Goal: Transaction & Acquisition: Book appointment/travel/reservation

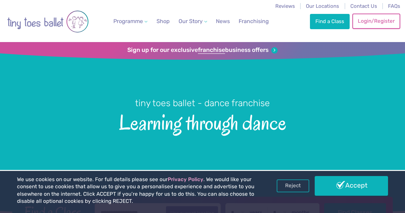
click at [387, 23] on link "Login/Register" at bounding box center [376, 21] width 48 height 15
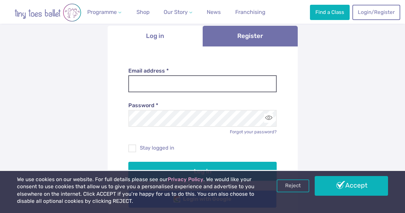
scroll to position [67, 0]
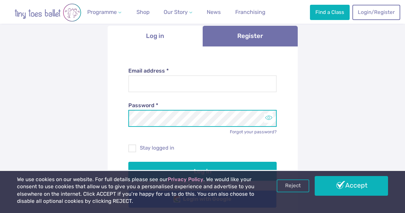
click at [270, 122] on button "Toggle password visibility" at bounding box center [268, 118] width 9 height 9
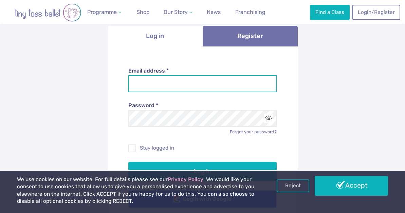
click at [195, 80] on input "Email address *" at bounding box center [202, 83] width 148 height 17
type input "**********"
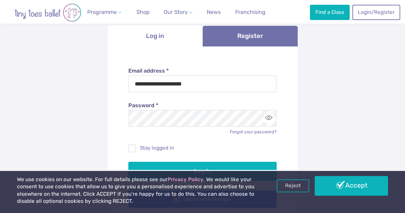
click at [99, 130] on div "**********" at bounding box center [202, 134] width 405 height 314
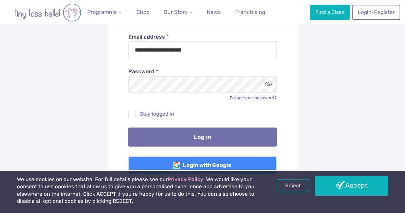
scroll to position [103, 0]
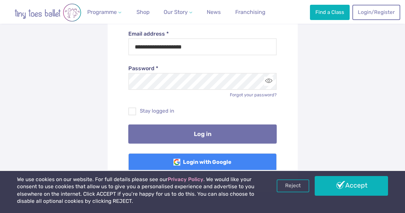
click at [157, 135] on button "Log in" at bounding box center [202, 134] width 148 height 19
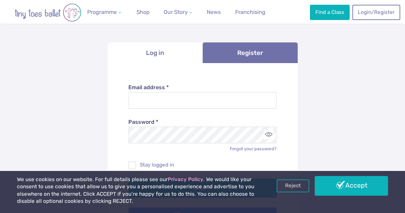
scroll to position [89, 0]
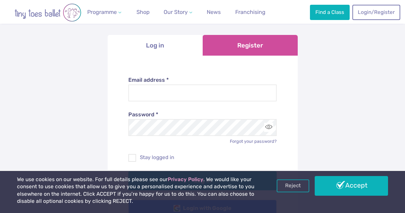
click at [259, 41] on link "Register" at bounding box center [250, 45] width 95 height 21
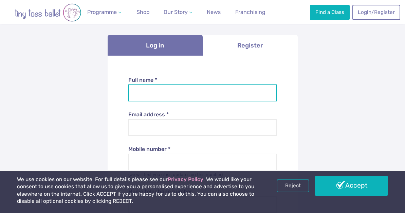
click at [172, 92] on input "Full name *" at bounding box center [202, 92] width 148 height 17
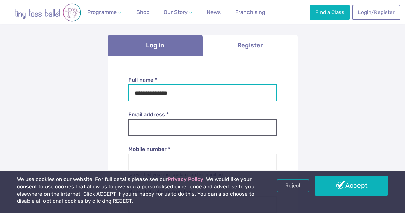
type input "**********"
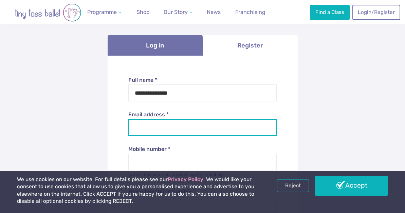
click at [166, 128] on input "Email address *" at bounding box center [202, 127] width 148 height 17
type input "*"
type input "**********"
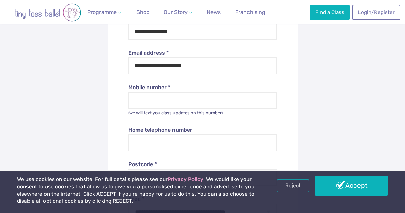
scroll to position [163, 0]
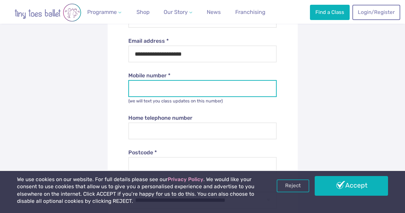
click at [156, 86] on input "Mobile number *" at bounding box center [202, 88] width 148 height 17
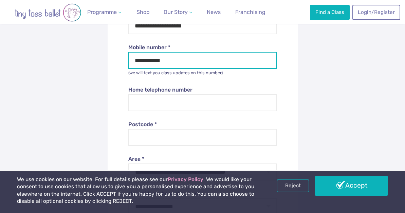
scroll to position [196, 0]
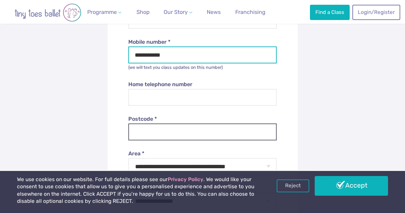
type input "**********"
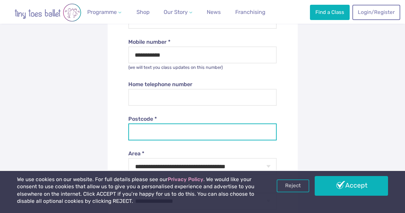
click at [137, 129] on input "Postcode *" at bounding box center [202, 132] width 148 height 17
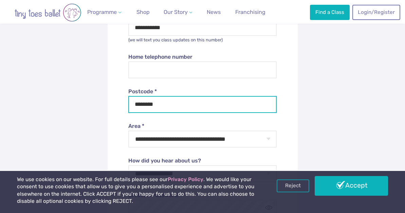
scroll to position [253, 0]
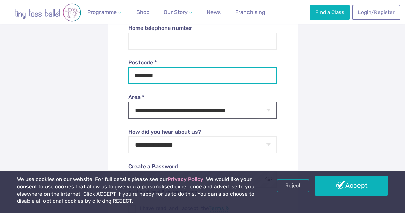
type input "********"
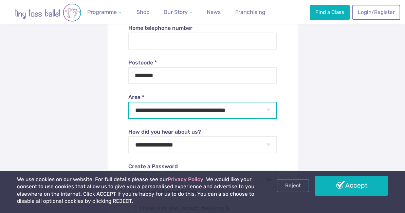
click at [205, 112] on select "**********" at bounding box center [202, 110] width 148 height 17
select select "**"
click option "*******" at bounding box center [0, 0] width 0 height 0
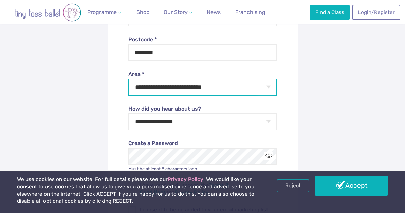
scroll to position [279, 0]
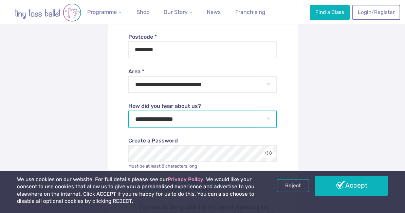
select select "**********"
click option "**********" at bounding box center [0, 0] width 0 height 0
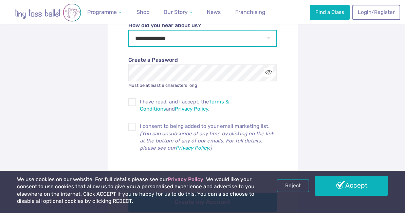
scroll to position [367, 0]
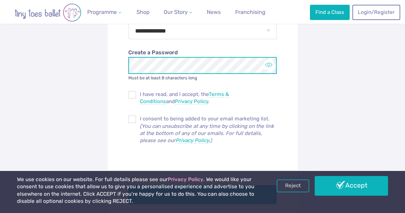
click at [267, 66] on button "Toggle password visibility" at bounding box center [268, 65] width 9 height 9
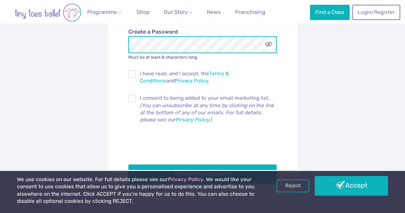
scroll to position [389, 0]
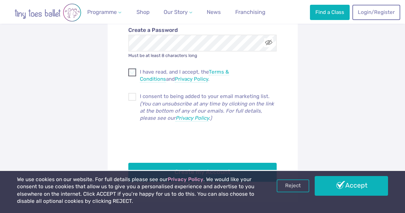
click at [131, 74] on span at bounding box center [132, 74] width 7 height 6
click at [132, 98] on span at bounding box center [132, 98] width 7 height 6
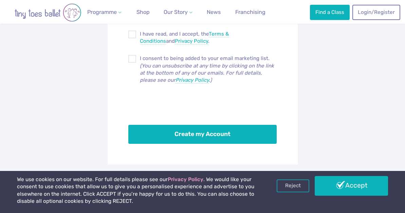
scroll to position [431, 0]
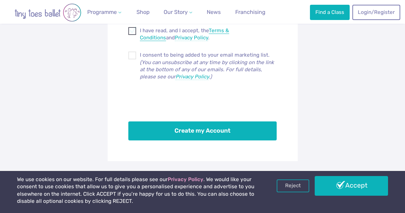
click at [229, 30] on link "Terms & Conditions" at bounding box center [184, 34] width 89 height 14
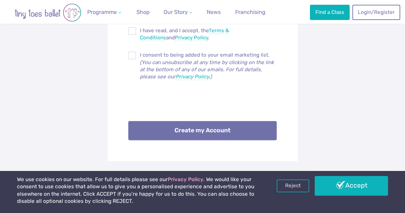
click at [170, 127] on button "Create my Account" at bounding box center [202, 130] width 148 height 19
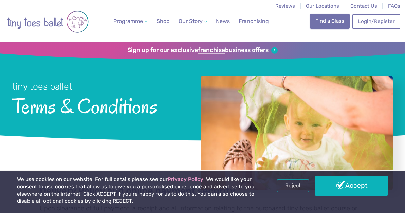
click at [327, 26] on link "Find a Class" at bounding box center [329, 21] width 39 height 15
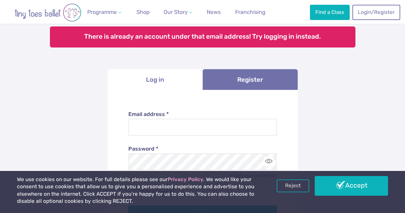
scroll to position [56, 0]
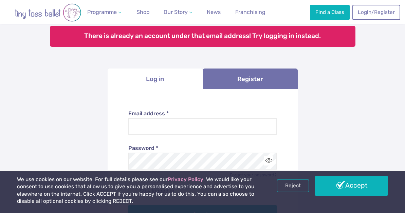
click at [156, 79] on li "Log in" at bounding box center [155, 79] width 95 height 21
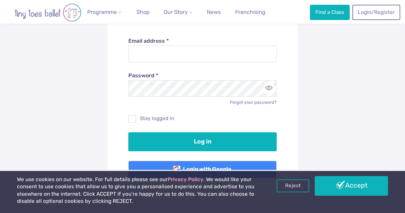
scroll to position [125, 0]
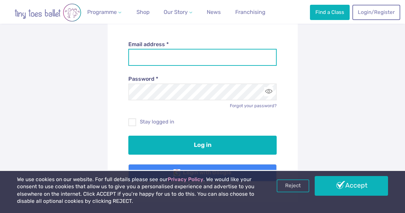
click at [139, 60] on input "Email address *" at bounding box center [202, 57] width 148 height 17
type input "**********"
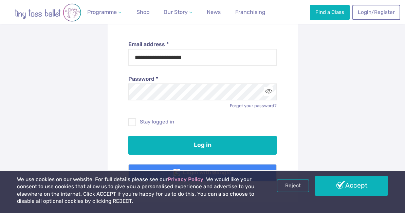
click at [89, 84] on div "**********" at bounding box center [202, 91] width 405 height 345
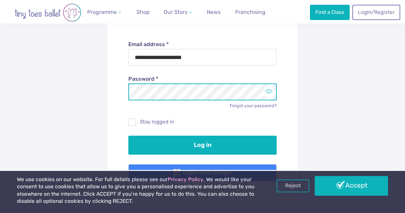
click at [269, 93] on button "Toggle password visibility" at bounding box center [268, 91] width 9 height 9
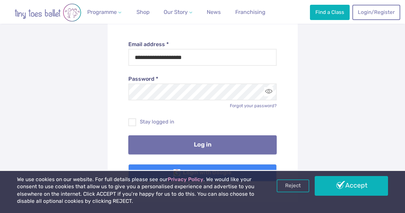
click at [175, 144] on button "Log in" at bounding box center [202, 144] width 148 height 19
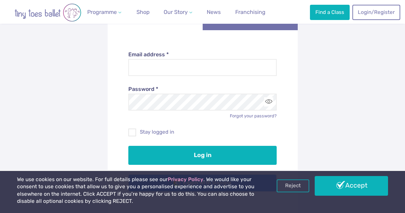
scroll to position [119, 0]
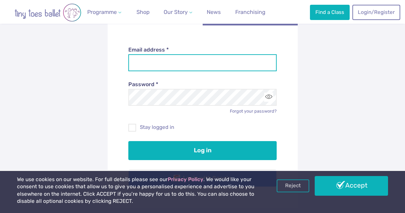
click at [160, 57] on input "Email address *" at bounding box center [202, 62] width 148 height 17
type input "**********"
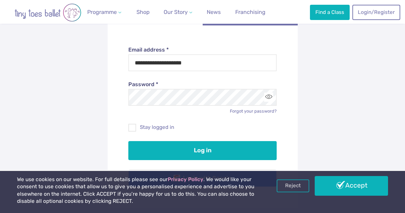
click at [309, 60] on div "**********" at bounding box center [202, 96] width 405 height 345
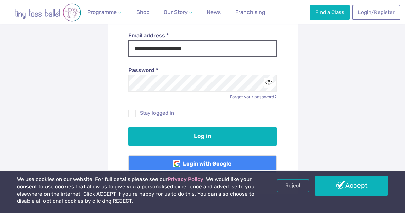
scroll to position [137, 0]
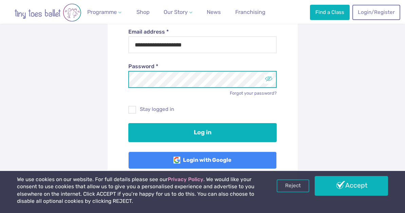
click at [269, 81] on button "Toggle password visibility" at bounding box center [268, 79] width 9 height 9
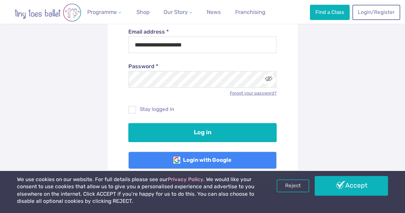
click at [265, 93] on link "Forgot your password?" at bounding box center [253, 93] width 47 height 5
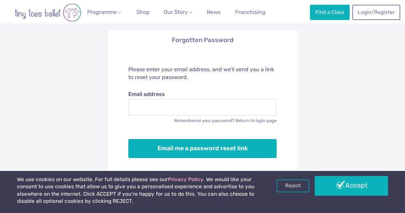
scroll to position [72, 0]
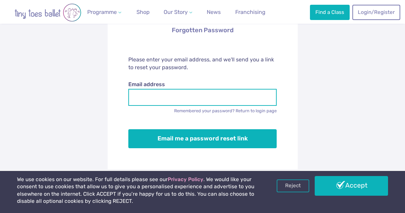
click at [235, 96] on input "Email address" at bounding box center [202, 97] width 148 height 17
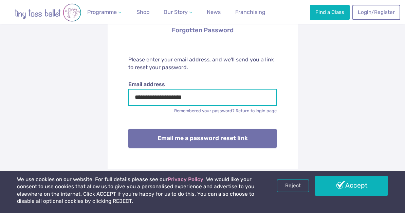
type input "**********"
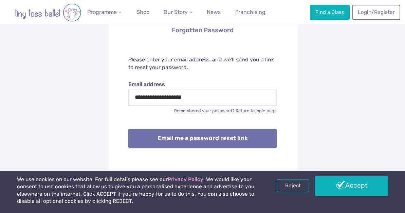
click at [221, 139] on button "Email me a password reset link" at bounding box center [202, 138] width 148 height 19
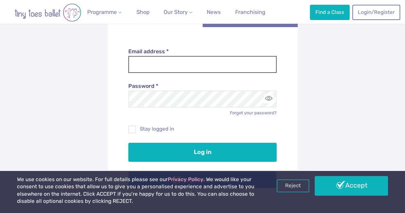
scroll to position [116, 0]
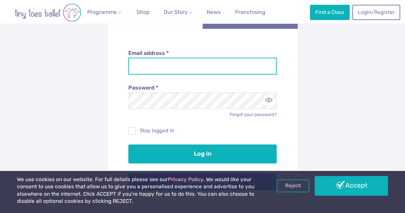
click at [215, 69] on input "Email address *" at bounding box center [202, 66] width 148 height 17
type input "********"
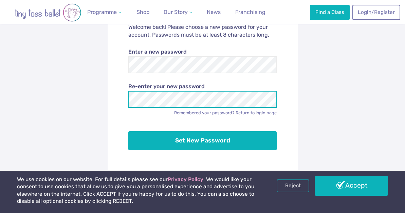
scroll to position [117, 0]
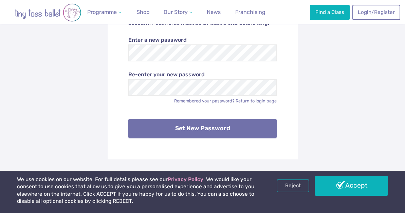
click at [189, 128] on button "Set New Password" at bounding box center [202, 128] width 148 height 19
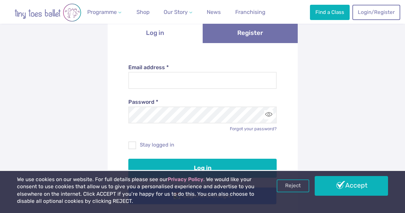
scroll to position [102, 0]
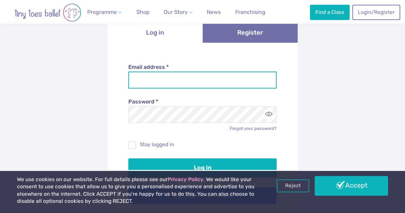
click at [241, 80] on input "Email address *" at bounding box center [202, 80] width 148 height 17
type input "**********"
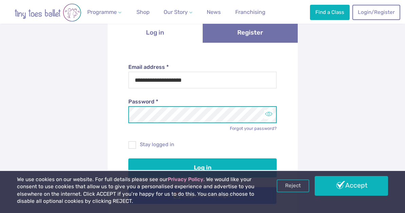
click at [271, 116] on button "Toggle password visibility" at bounding box center [268, 114] width 9 height 9
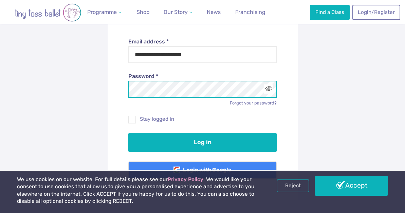
scroll to position [129, 0]
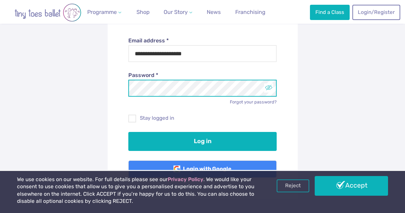
click at [269, 89] on button "Toggle password visibility" at bounding box center [268, 87] width 9 height 9
click at [270, 87] on button "Toggle password visibility" at bounding box center [268, 87] width 9 height 9
click at [269, 90] on button "Toggle password visibility" at bounding box center [268, 87] width 9 height 9
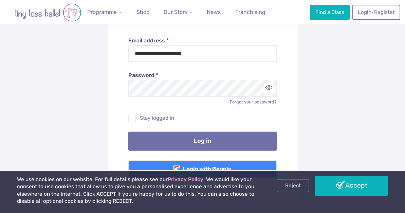
click at [201, 139] on button "Log in" at bounding box center [202, 141] width 148 height 19
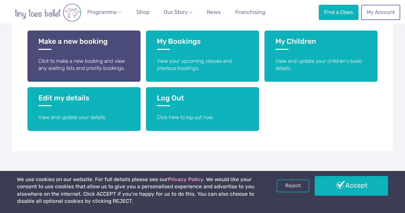
scroll to position [168, 0]
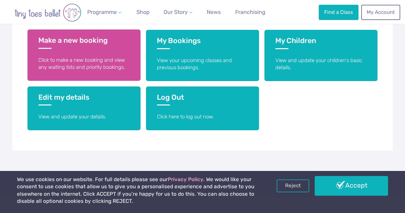
click at [97, 58] on p "Click to make a new booking and view any waiting lists and priority bookings." at bounding box center [84, 64] width 92 height 15
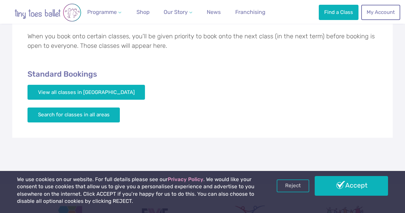
scroll to position [162, 0]
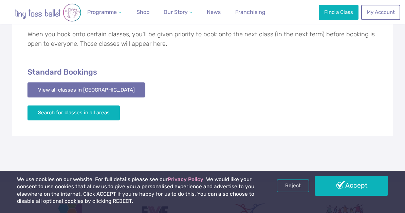
click at [100, 91] on link "View all classes in [GEOGRAPHIC_DATA]" at bounding box center [86, 89] width 118 height 15
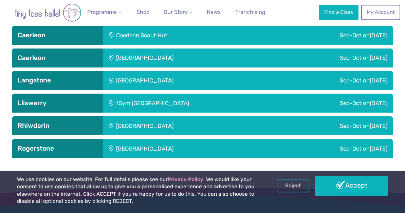
scroll to position [998, 0]
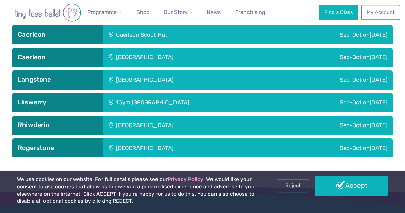
click at [158, 138] on div "Tydu Community Hall" at bounding box center [185, 147] width 164 height 19
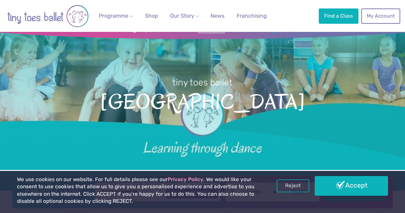
scroll to position [0, 0]
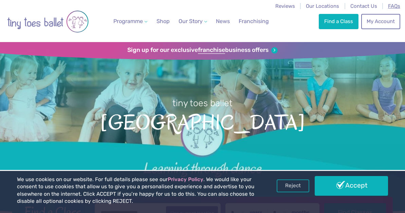
click at [389, 6] on span "FAQs" at bounding box center [394, 6] width 12 height 6
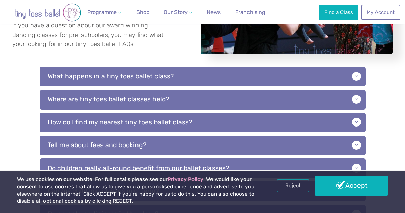
scroll to position [145, 0]
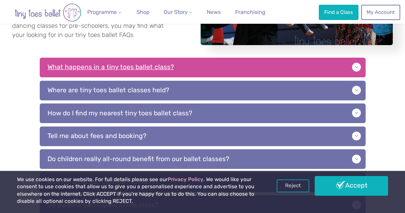
click at [238, 71] on p "What happens in a tiny toes ballet class?" at bounding box center [203, 68] width 326 height 20
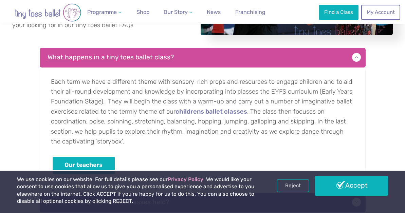
scroll to position [158, 0]
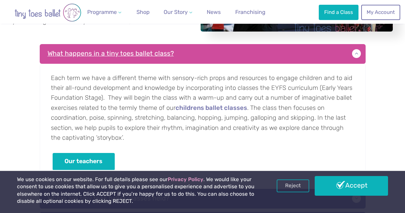
click at [357, 54] on p "What happens in a tiny toes ballet class?" at bounding box center [203, 54] width 326 height 20
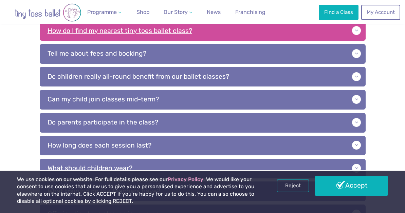
scroll to position [230, 0]
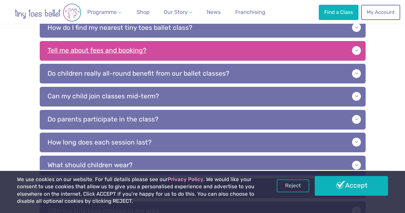
click at [351, 51] on p "Tell me about fees and booking?" at bounding box center [203, 51] width 326 height 20
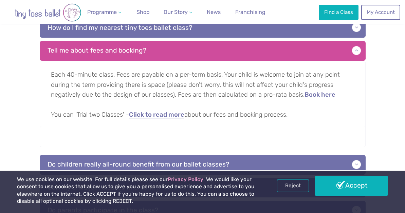
click at [174, 116] on link "Click to read more" at bounding box center [156, 115] width 55 height 7
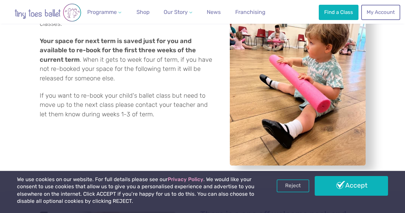
scroll to position [1092, 0]
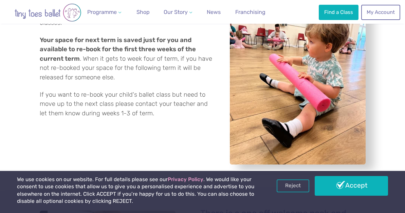
click at [174, 116] on div "Re-booking your tiny toes ballet class It is important, during the current term…" at bounding box center [203, 74] width 326 height 208
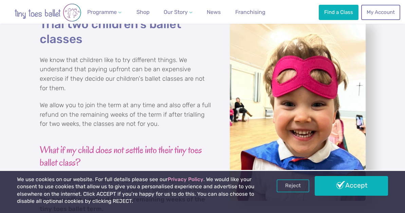
scroll to position [0, 0]
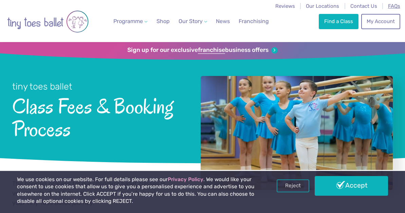
click at [395, 6] on span "FAQs" at bounding box center [394, 6] width 12 height 6
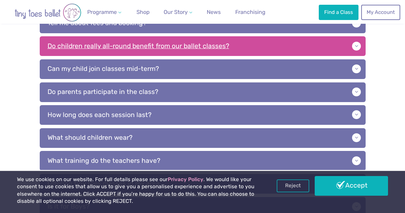
scroll to position [244, 0]
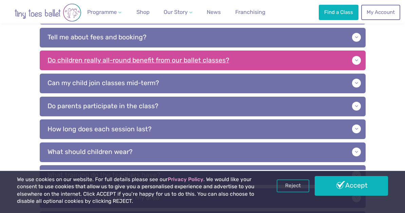
click at [334, 57] on p "Do children really all-round benefit from our ballet classes?" at bounding box center [203, 61] width 326 height 20
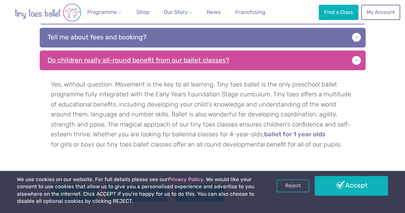
click at [334, 57] on p "Do children really all-round benefit from our ballet classes?" at bounding box center [203, 61] width 326 height 20
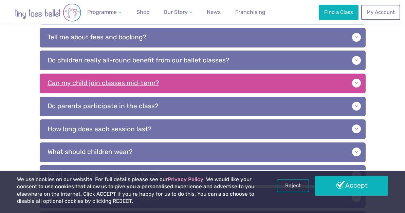
click at [332, 83] on p "Can my child join classes mid-term?" at bounding box center [203, 84] width 326 height 20
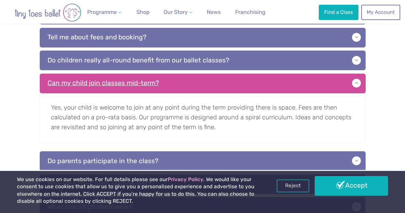
click at [332, 83] on p "Can my child join classes mid-term?" at bounding box center [203, 84] width 326 height 20
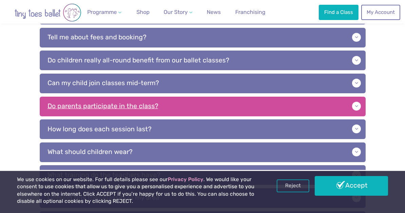
click at [333, 103] on p "Do parents participate in the class?" at bounding box center [203, 107] width 326 height 20
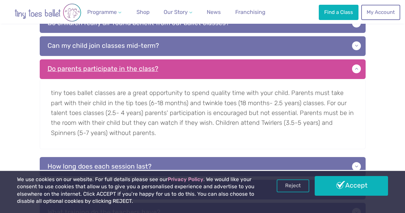
scroll to position [286, 0]
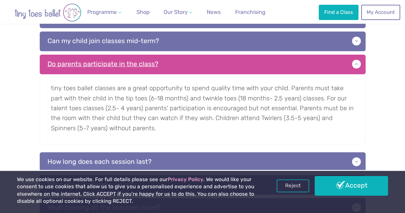
click at [355, 65] on p "Do parents participate in the class?" at bounding box center [203, 65] width 326 height 20
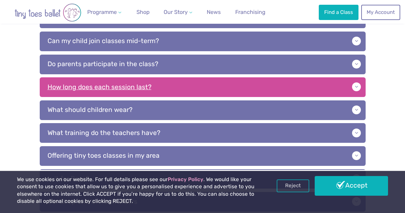
click at [306, 90] on p "How long does each session last?" at bounding box center [203, 87] width 326 height 20
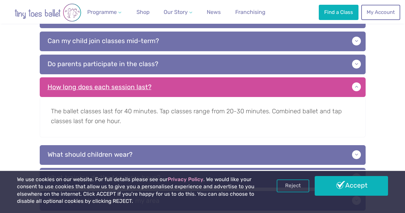
click at [306, 90] on p "How long does each session last?" at bounding box center [203, 87] width 326 height 20
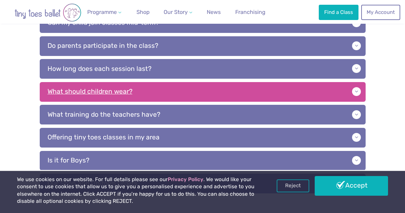
scroll to position [308, 0]
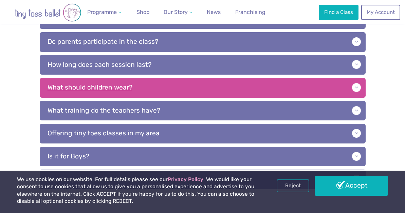
click at [309, 88] on p "What should children wear?" at bounding box center [203, 88] width 326 height 20
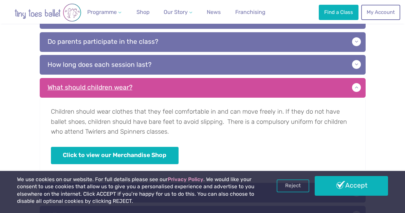
click at [309, 88] on p "What should children wear?" at bounding box center [203, 88] width 326 height 20
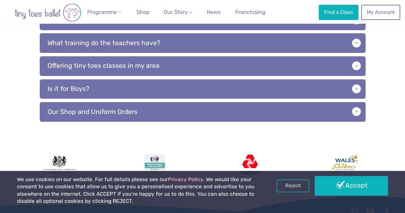
scroll to position [376, 0]
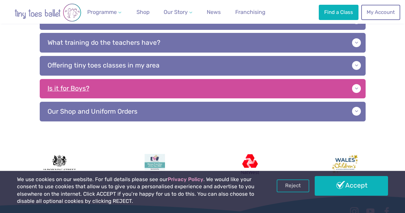
click at [307, 88] on p "Is it for Boys?" at bounding box center [203, 89] width 326 height 20
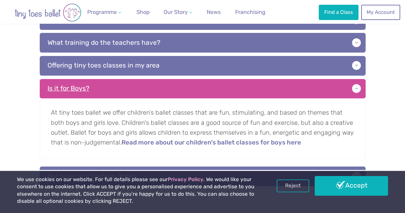
click at [307, 88] on p "Is it for Boys?" at bounding box center [203, 89] width 326 height 20
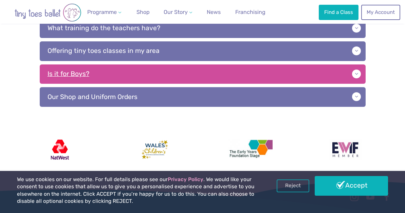
scroll to position [391, 0]
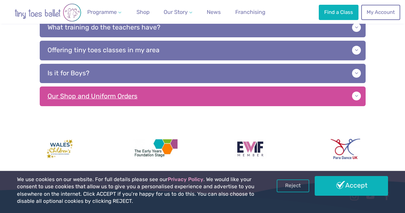
click at [304, 95] on p "Our Shop and Uniform Orders" at bounding box center [203, 97] width 326 height 20
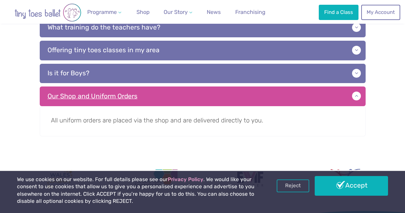
click at [304, 95] on p "Our Shop and Uniform Orders" at bounding box center [203, 97] width 326 height 20
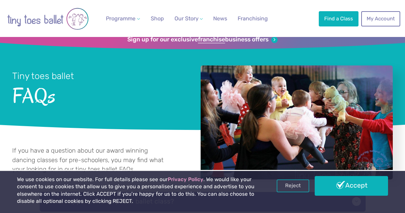
scroll to position [0, 0]
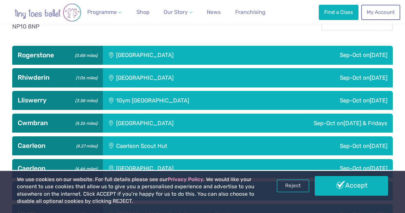
scroll to position [213, 0]
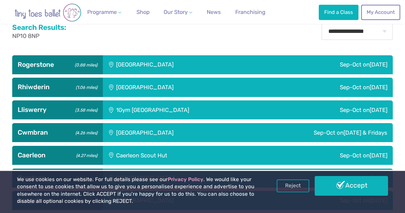
click at [267, 62] on div "Sep-Oct [DATE]" at bounding box center [330, 64] width 126 height 19
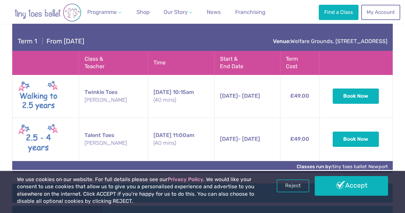
scroll to position [267, 0]
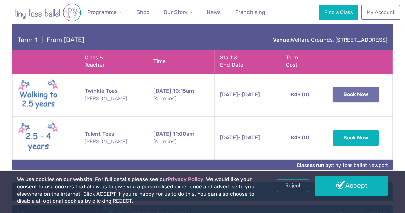
click at [359, 97] on button "Book Now" at bounding box center [356, 94] width 46 height 15
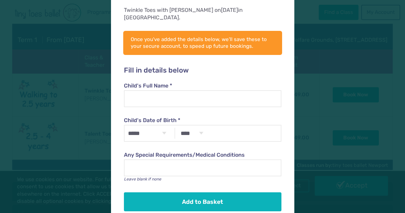
scroll to position [44, 0]
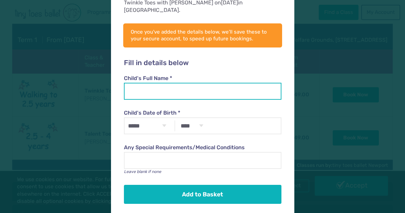
click at [184, 85] on input "Child's Full Name *" at bounding box center [202, 91] width 157 height 17
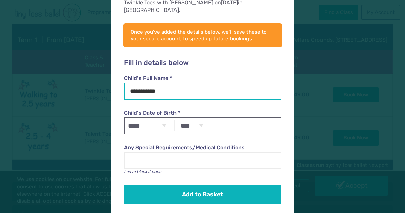
type input "**********"
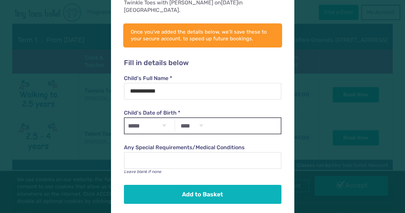
click at [165, 120] on select "***** ******* ******** ***** ***** *** **** **** ****** ********* ******* *****…" at bounding box center [147, 126] width 45 height 16
select select "**"
click option "********" at bounding box center [0, 0] width 0 height 0
click at [200, 118] on select "**** **** **** **** **** **** **** **** **** **** **** **** **** **** **** ****…" at bounding box center [192, 126] width 30 height 16
select select "****"
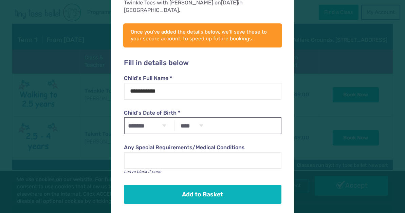
click option "****" at bounding box center [0, 0] width 0 height 0
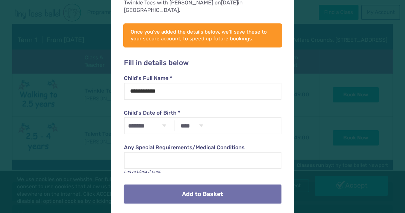
click at [208, 185] on button "Add to Basket" at bounding box center [202, 194] width 157 height 19
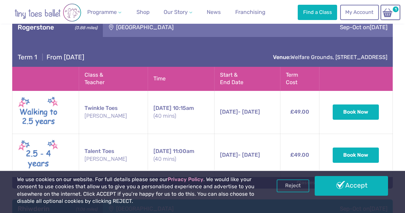
scroll to position [251, 0]
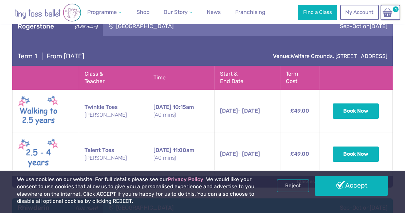
click at [258, 109] on span "10th Sep - 22nd Oct" at bounding box center [240, 111] width 40 height 6
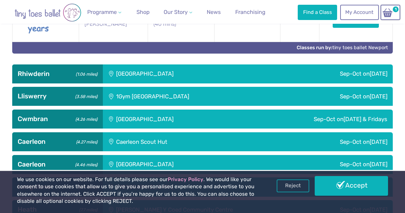
scroll to position [384, 0]
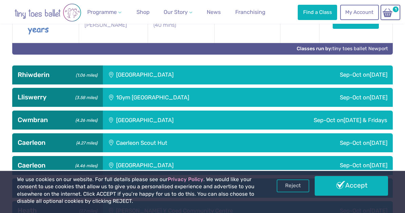
click at [237, 75] on div "Rhiwderin Village Hall" at bounding box center [185, 74] width 164 height 19
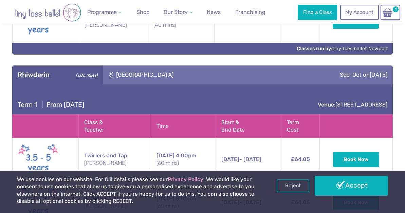
click at [237, 75] on div "Rhiwderin Village Hall" at bounding box center [185, 74] width 164 height 19
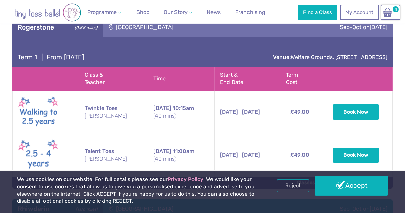
scroll to position [253, 0]
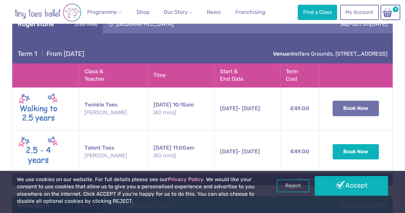
click at [363, 108] on button "Book Now" at bounding box center [356, 108] width 46 height 15
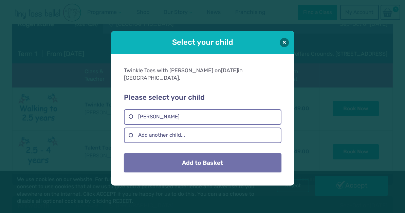
click at [223, 162] on button "Add to Basket" at bounding box center [202, 162] width 157 height 19
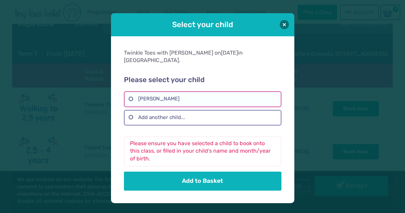
click at [205, 98] on label "Amber Brown" at bounding box center [202, 99] width 157 height 16
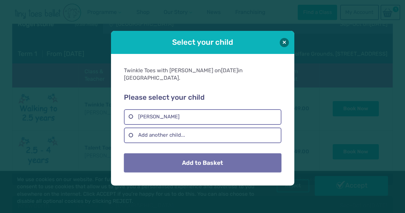
click at [201, 158] on button "Add to Basket" at bounding box center [202, 162] width 157 height 19
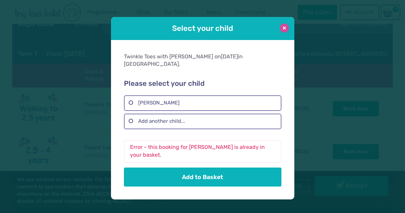
click at [285, 29] on button at bounding box center [284, 27] width 9 height 9
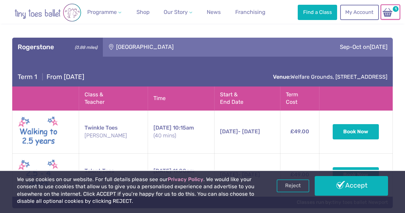
scroll to position [220, 0]
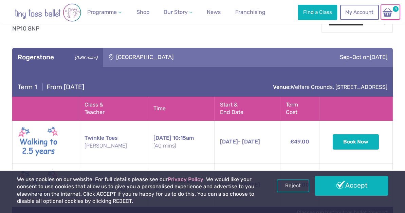
click at [394, 15] on img at bounding box center [387, 12] width 13 height 10
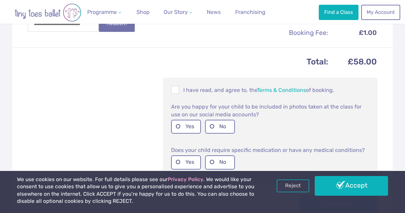
scroll to position [340, 0]
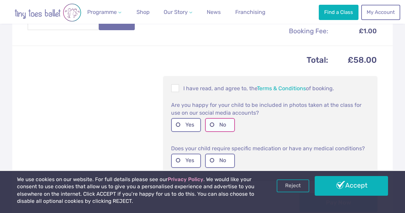
click at [216, 128] on label "No" at bounding box center [220, 125] width 30 height 14
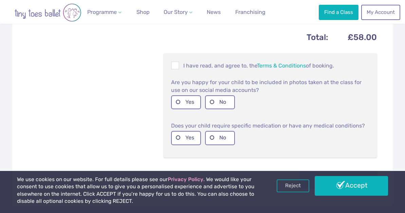
scroll to position [364, 0]
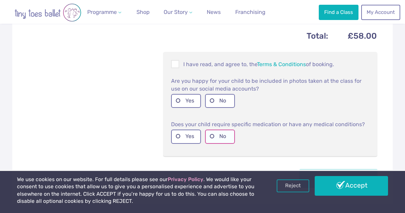
click at [225, 140] on label "No" at bounding box center [220, 137] width 30 height 14
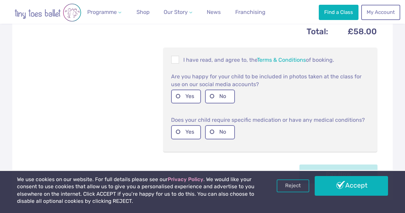
scroll to position [369, 0]
click at [177, 60] on span at bounding box center [175, 60] width 7 height 6
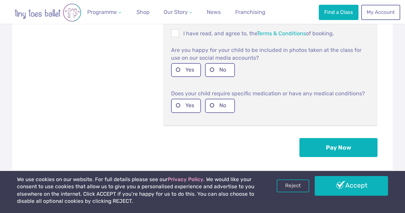
scroll to position [400, 0]
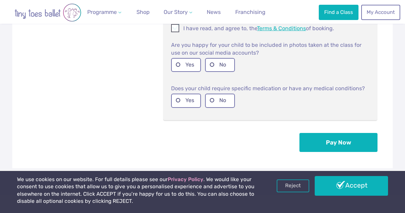
click at [281, 29] on link "Terms & Conditions" at bounding box center [281, 28] width 49 height 6
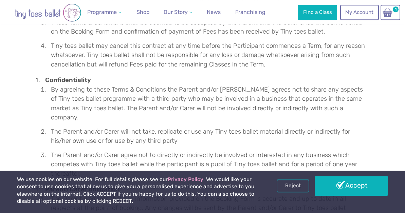
scroll to position [584, 0]
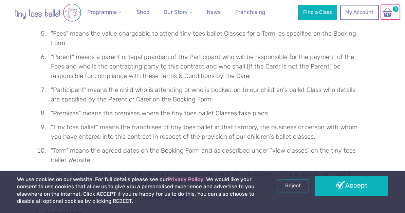
click at [385, 14] on img at bounding box center [387, 12] width 13 height 10
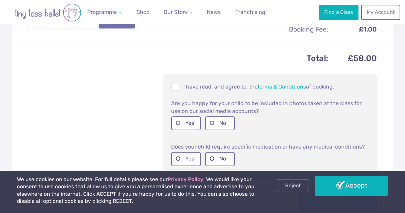
scroll to position [344, 0]
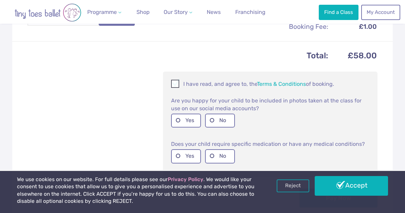
click at [175, 85] on span at bounding box center [175, 85] width 7 height 6
click at [212, 120] on label "No" at bounding box center [220, 121] width 30 height 14
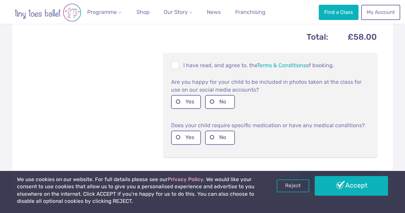
scroll to position [367, 0]
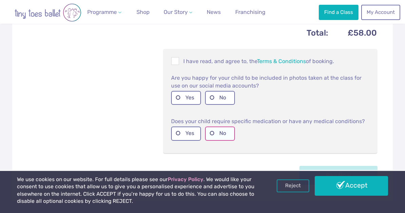
click at [228, 135] on label "No" at bounding box center [220, 134] width 30 height 14
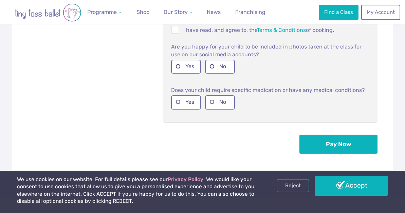
scroll to position [399, 0]
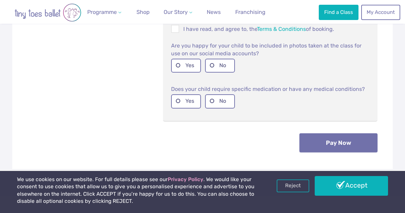
click at [315, 142] on button "Pay Now" at bounding box center [338, 142] width 78 height 19
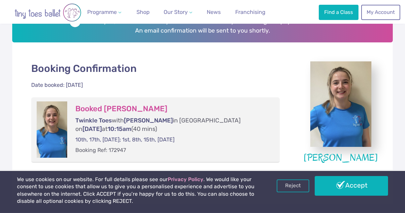
scroll to position [118, 0]
